Goal: Task Accomplishment & Management: Manage account settings

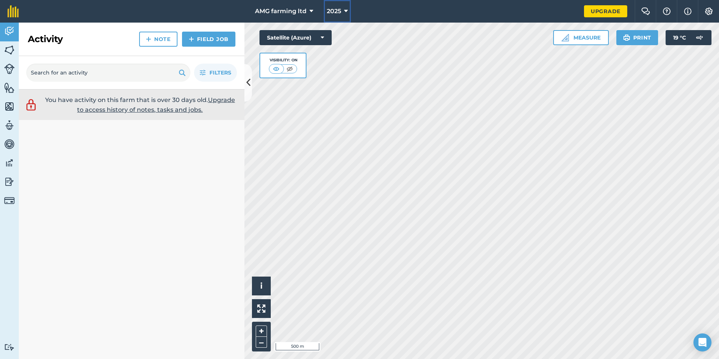
click at [347, 9] on icon at bounding box center [346, 11] width 4 height 9
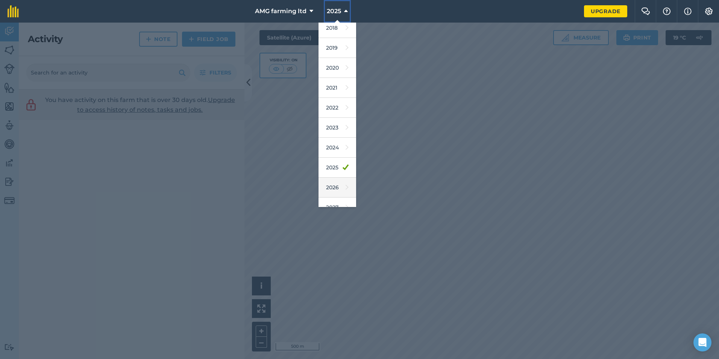
scroll to position [35, 0]
click at [337, 173] on link "2026" at bounding box center [338, 177] width 38 height 20
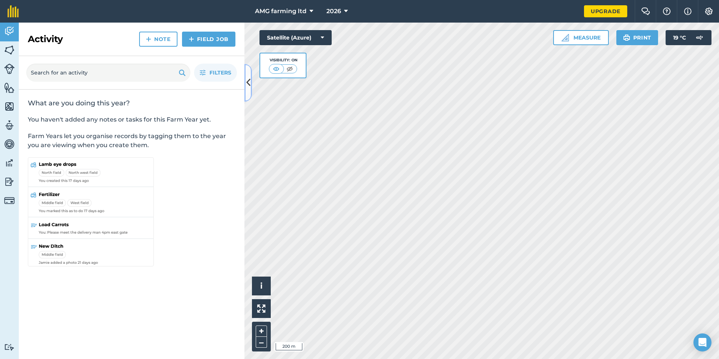
click at [246, 87] on icon at bounding box center [248, 82] width 4 height 13
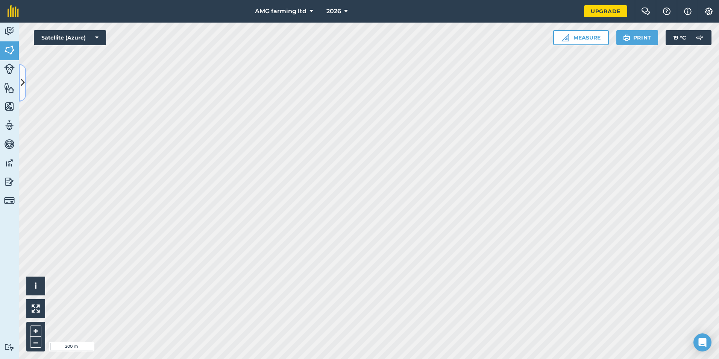
click at [25, 83] on button at bounding box center [23, 83] width 8 height 38
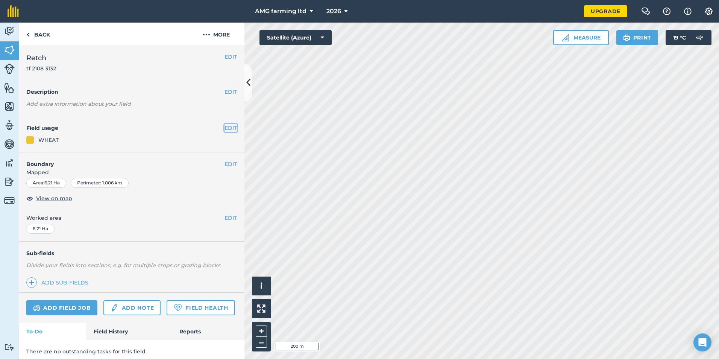
click at [225, 126] on button "EDIT" at bounding box center [231, 128] width 12 height 8
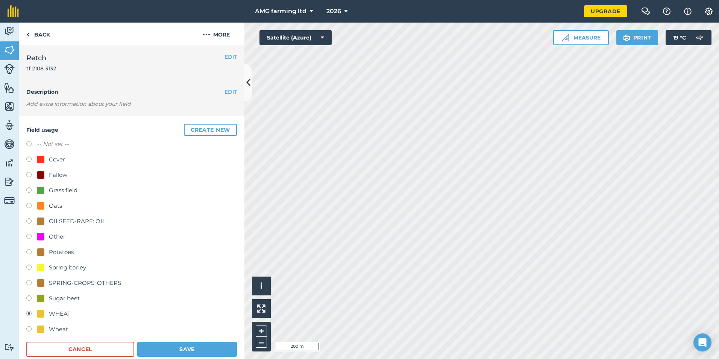
click at [29, 267] on label at bounding box center [31, 268] width 11 height 8
radio input "true"
radio input "false"
click at [184, 352] on button "Save" at bounding box center [187, 349] width 100 height 15
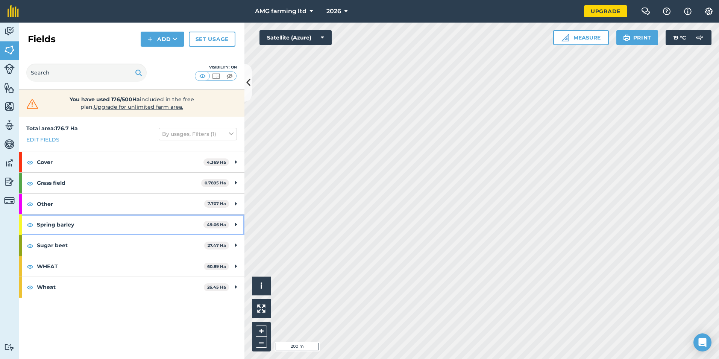
click at [234, 223] on div "Spring barley 49.06 Ha" at bounding box center [132, 224] width 226 height 20
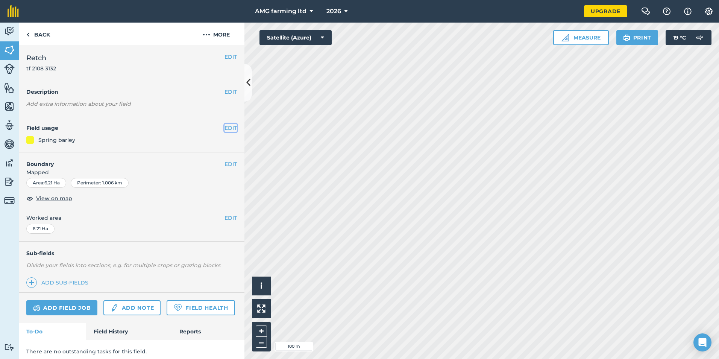
click at [225, 125] on button "EDIT" at bounding box center [231, 128] width 12 height 8
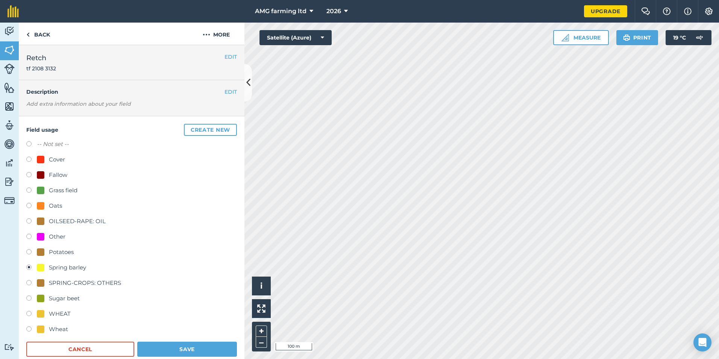
click at [29, 314] on label at bounding box center [31, 315] width 11 height 8
radio input "true"
radio input "false"
click at [150, 351] on button "Save" at bounding box center [187, 349] width 100 height 15
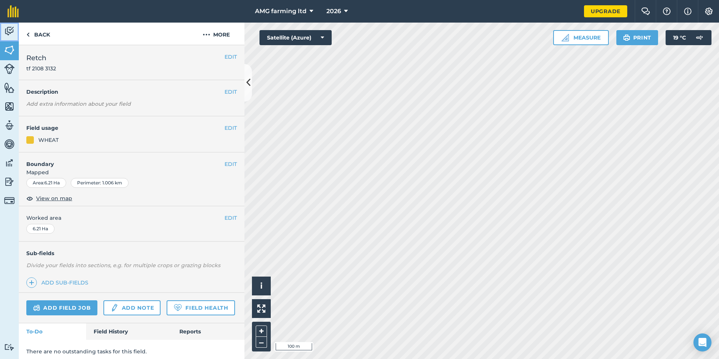
click at [11, 30] on img at bounding box center [9, 31] width 11 height 11
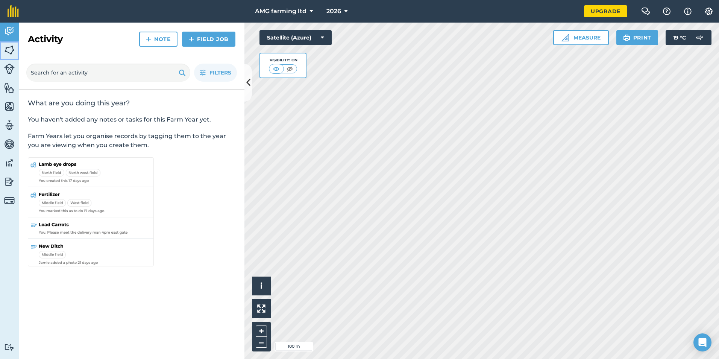
click at [4, 43] on link "Fields" at bounding box center [9, 50] width 19 height 19
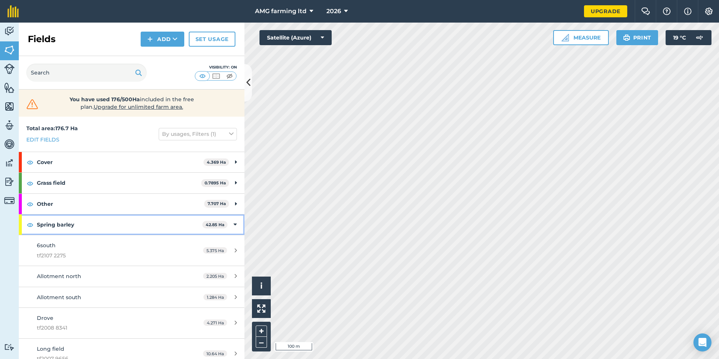
click at [234, 223] on icon at bounding box center [235, 224] width 3 height 8
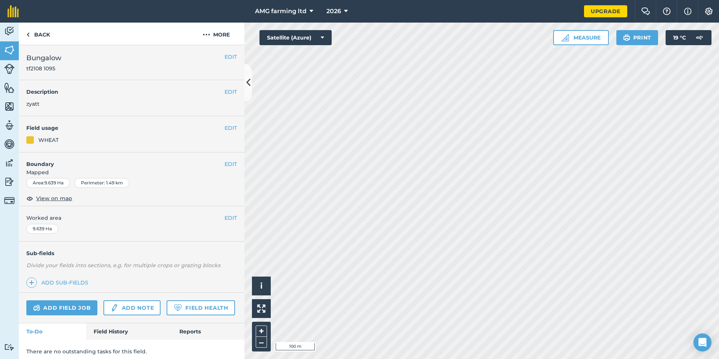
click at [32, 141] on div at bounding box center [30, 140] width 8 height 8
click at [226, 127] on button "EDIT" at bounding box center [231, 128] width 12 height 8
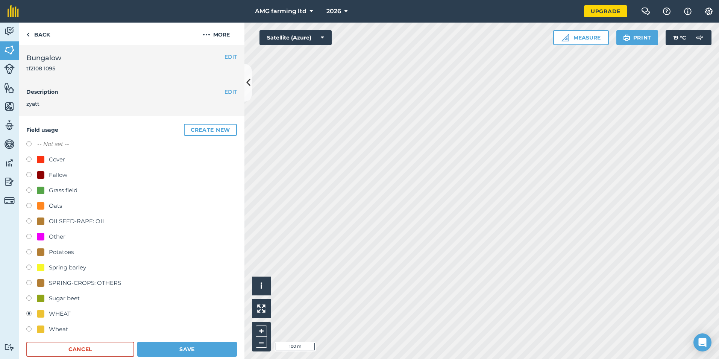
click at [27, 330] on label at bounding box center [31, 330] width 11 height 8
radio input "true"
radio input "false"
click at [164, 345] on button "Save" at bounding box center [187, 349] width 100 height 15
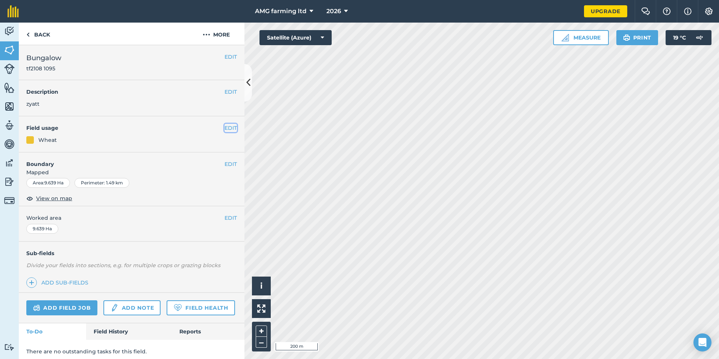
click at [225, 128] on button "EDIT" at bounding box center [231, 128] width 12 height 8
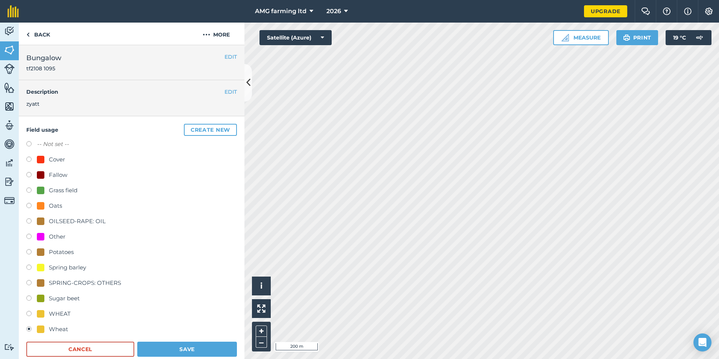
click at [27, 314] on label at bounding box center [31, 315] width 11 height 8
radio input "true"
radio input "false"
click at [153, 349] on button "Save" at bounding box center [187, 349] width 100 height 15
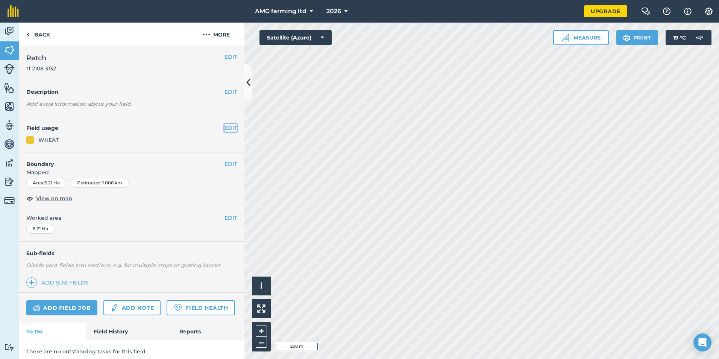
click at [225, 125] on button "EDIT" at bounding box center [231, 128] width 12 height 8
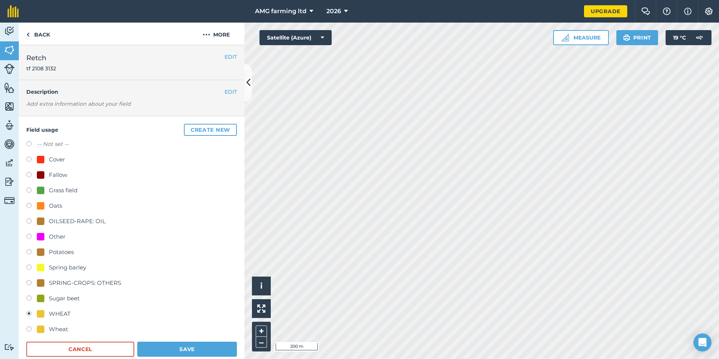
click at [29, 330] on label at bounding box center [31, 330] width 11 height 8
radio input "true"
radio input "false"
click at [142, 345] on button "Save" at bounding box center [187, 349] width 100 height 15
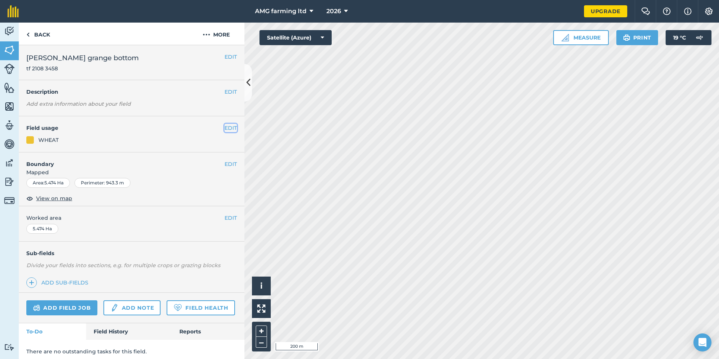
click at [225, 128] on button "EDIT" at bounding box center [231, 128] width 12 height 8
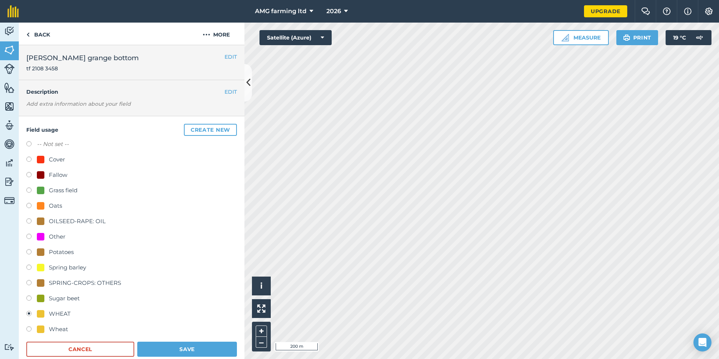
click at [30, 329] on label at bounding box center [31, 330] width 11 height 8
radio input "true"
radio input "false"
click at [147, 350] on button "Save" at bounding box center [187, 349] width 100 height 15
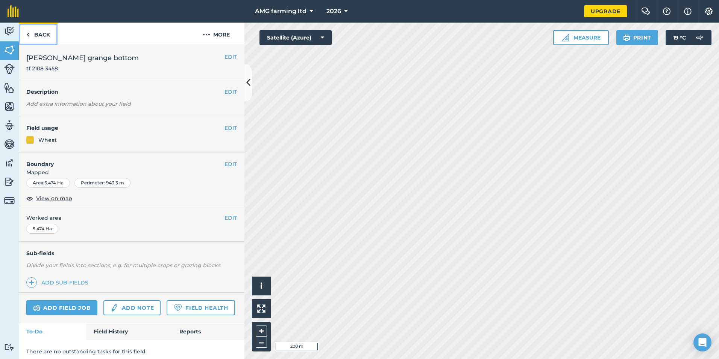
click at [38, 35] on link "Back" at bounding box center [38, 34] width 39 height 22
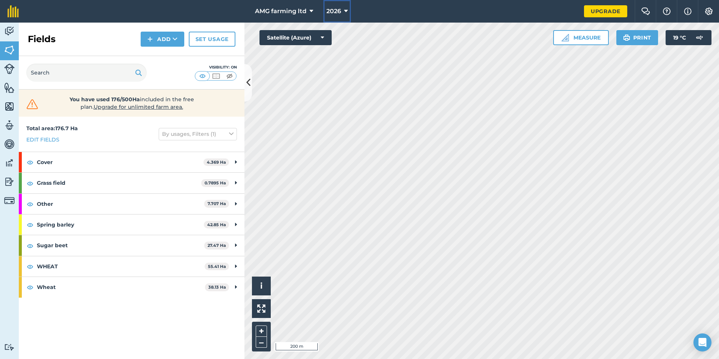
click at [348, 11] on icon at bounding box center [346, 11] width 4 height 9
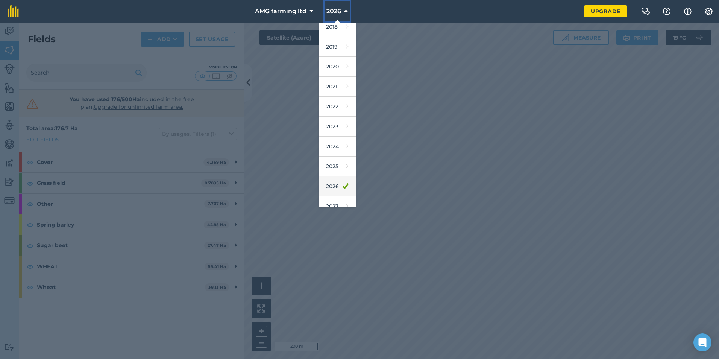
scroll to position [35, 0]
click at [345, 197] on link "2027" at bounding box center [338, 197] width 38 height 20
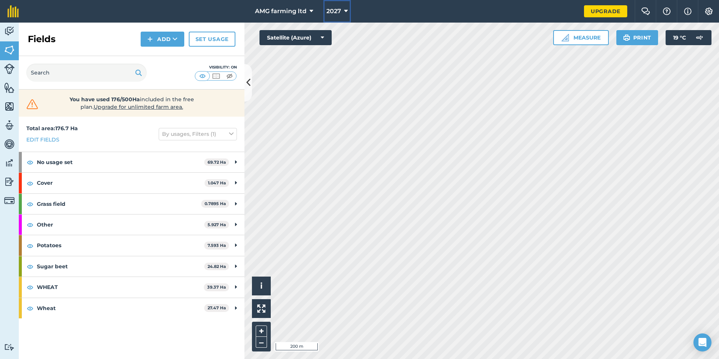
click at [346, 11] on icon at bounding box center [346, 11] width 4 height 9
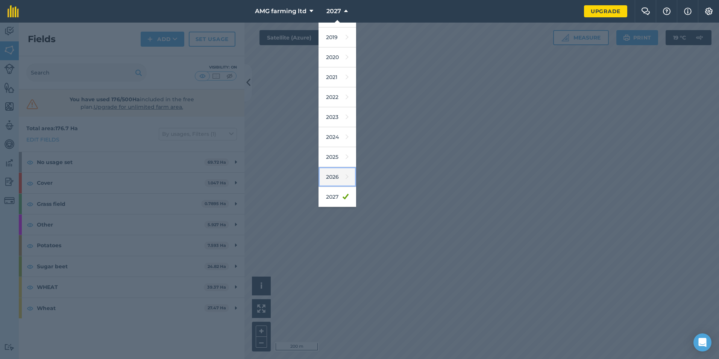
click at [346, 176] on icon at bounding box center [347, 177] width 3 height 11
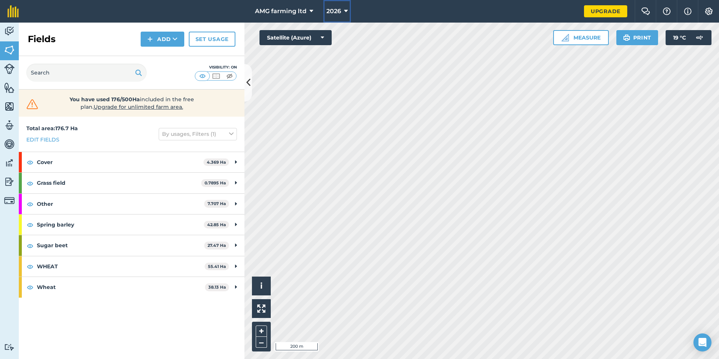
click at [346, 6] on button "2026" at bounding box center [337, 11] width 27 height 23
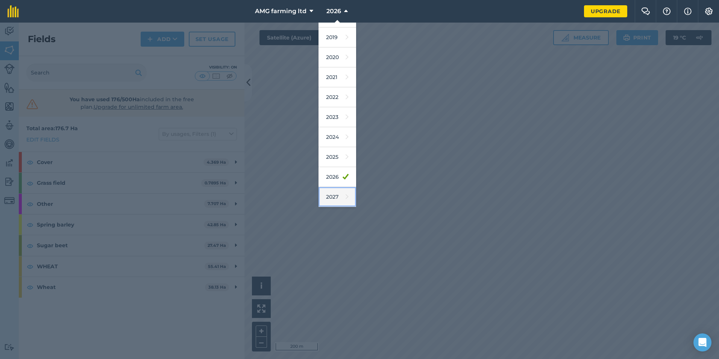
click at [346, 199] on icon at bounding box center [347, 196] width 3 height 11
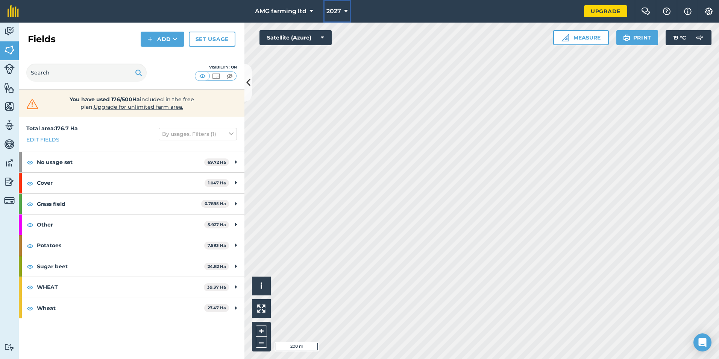
click at [346, 9] on icon at bounding box center [346, 11] width 4 height 9
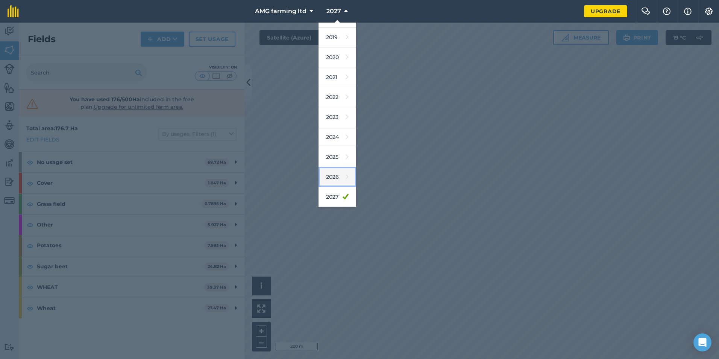
click at [338, 180] on link "2026" at bounding box center [338, 177] width 38 height 20
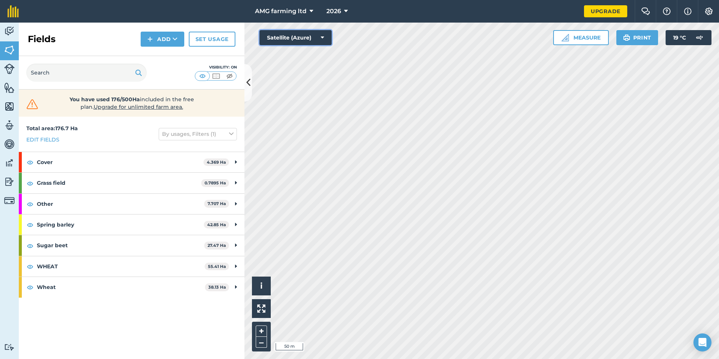
click at [324, 35] on icon at bounding box center [322, 38] width 3 height 8
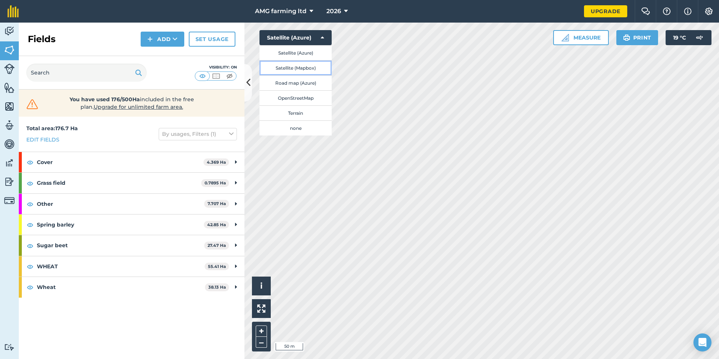
click at [290, 67] on button "Satellite (Mapbox)" at bounding box center [296, 67] width 72 height 15
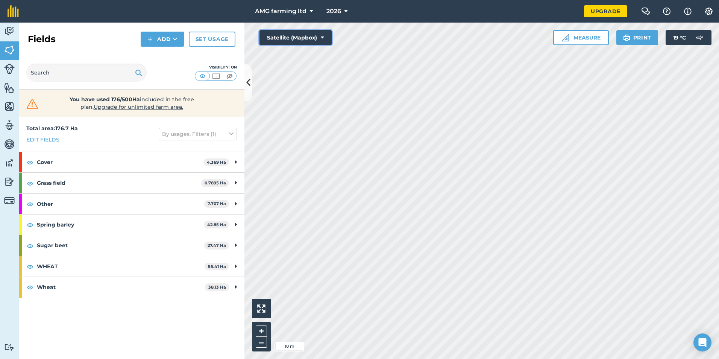
click at [324, 40] on icon at bounding box center [322, 38] width 3 height 8
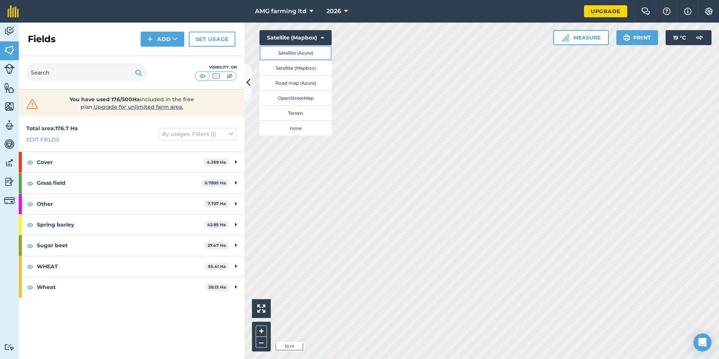
click at [303, 55] on button "Satellite (Azure)" at bounding box center [296, 52] width 72 height 15
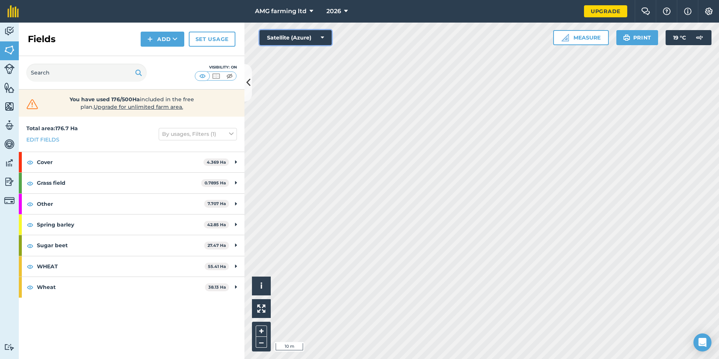
click at [319, 37] on button "Satellite (Azure)" at bounding box center [296, 37] width 72 height 15
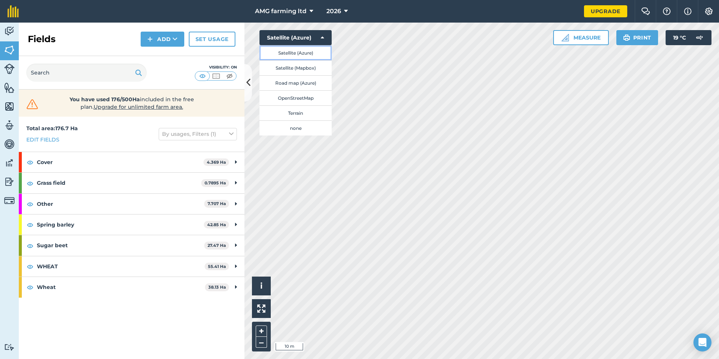
click at [308, 53] on button "Satellite (Azure)" at bounding box center [296, 52] width 72 height 15
